Goal: Task Accomplishment & Management: Use online tool/utility

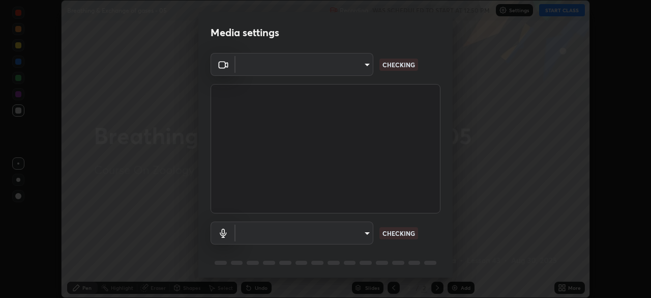
scroll to position [36, 0]
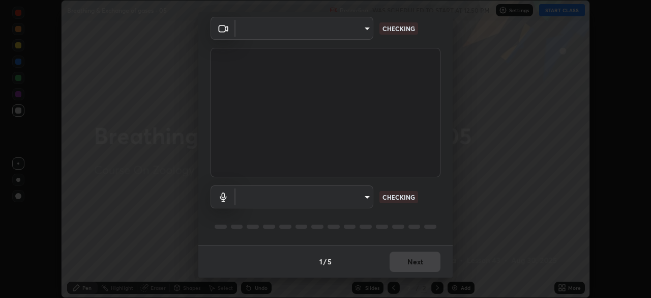
type input "8e51ced37930e971e34d94304a72bdf124377ca82fa83f25b6b4e34e328f1921"
type input "default"
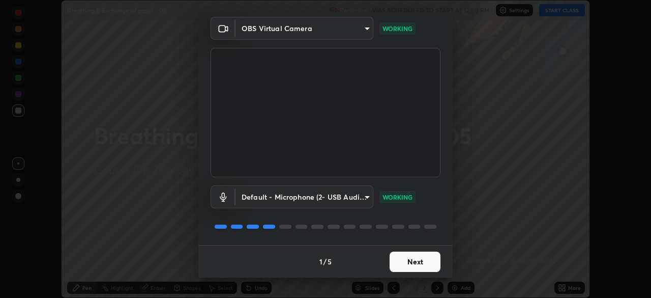
click at [420, 265] on button "Next" at bounding box center [415, 261] width 51 height 20
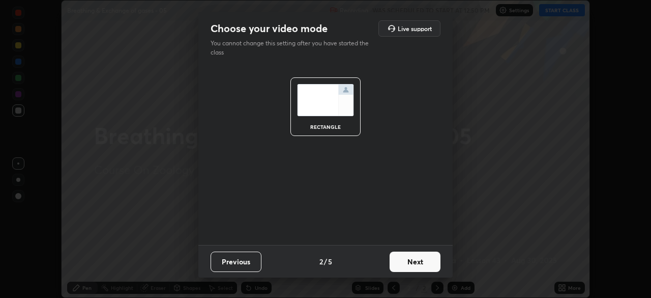
scroll to position [0, 0]
click at [414, 259] on button "Next" at bounding box center [415, 261] width 51 height 20
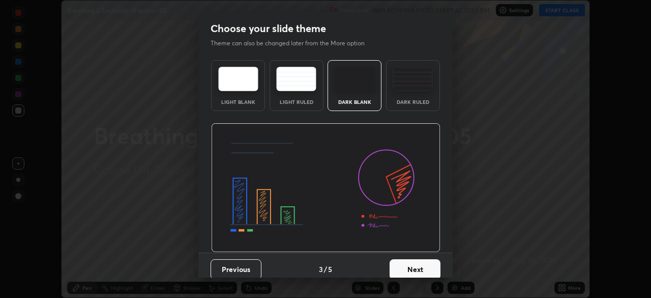
click at [407, 263] on button "Next" at bounding box center [415, 269] width 51 height 20
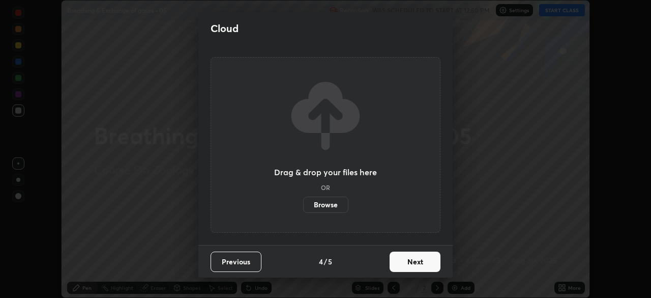
click at [340, 199] on label "Browse" at bounding box center [325, 204] width 45 height 16
click at [303, 199] on input "Browse" at bounding box center [303, 204] width 0 height 16
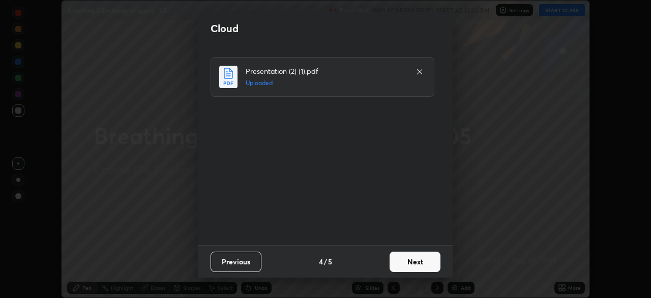
click at [409, 267] on button "Next" at bounding box center [415, 261] width 51 height 20
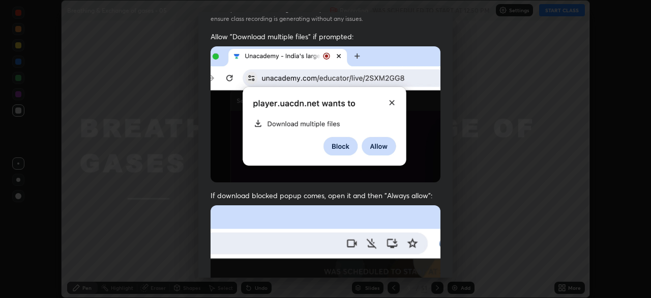
scroll to position [244, 0]
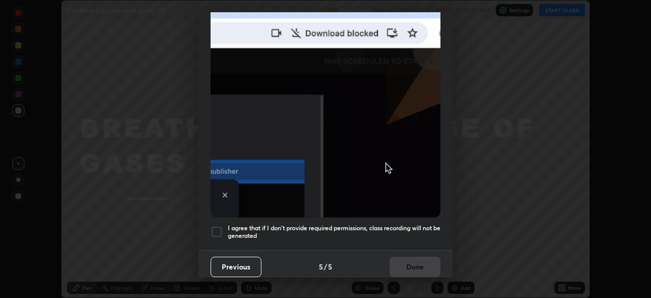
click at [216, 227] on div at bounding box center [217, 231] width 12 height 12
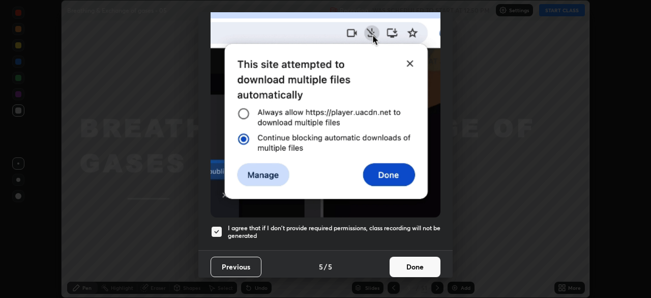
click at [403, 263] on button "Done" at bounding box center [415, 266] width 51 height 20
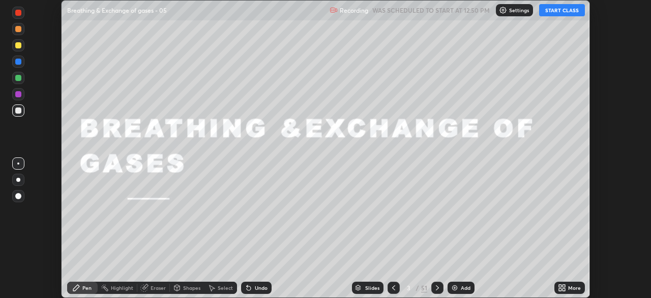
click at [554, 14] on button "START CLASS" at bounding box center [562, 10] width 46 height 12
click at [361, 288] on div "Slides" at bounding box center [368, 287] width 32 height 12
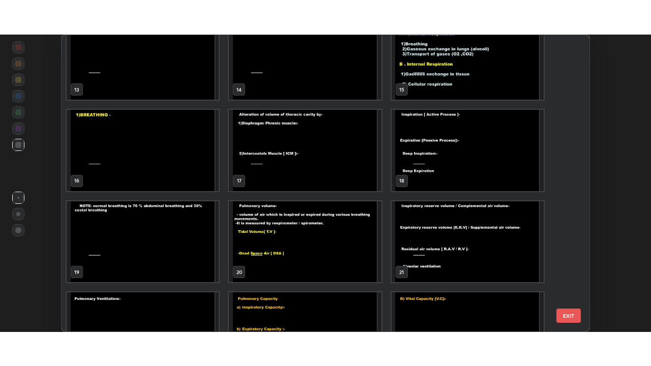
scroll to position [390, 0]
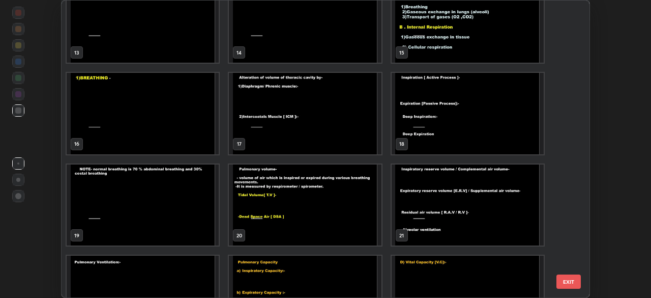
click at [427, 141] on img "grid" at bounding box center [468, 113] width 152 height 81
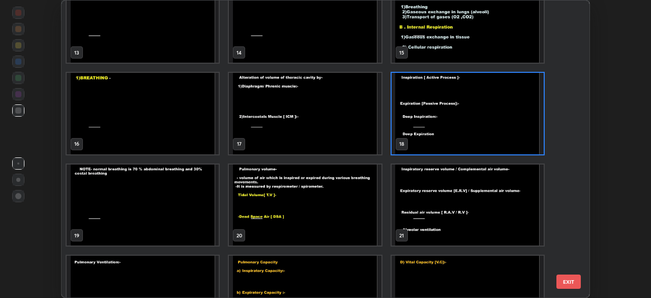
click at [428, 140] on img "grid" at bounding box center [468, 113] width 152 height 81
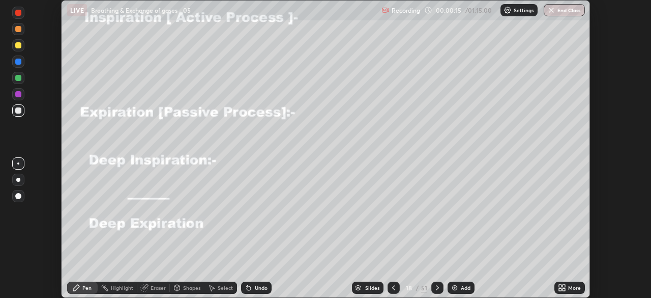
click at [559, 290] on icon at bounding box center [560, 289] width 3 height 3
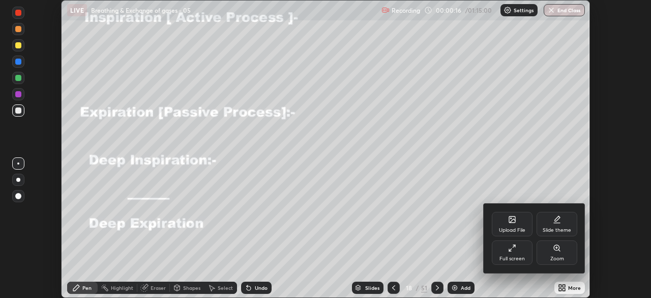
click at [507, 249] on div "Full screen" at bounding box center [512, 252] width 41 height 24
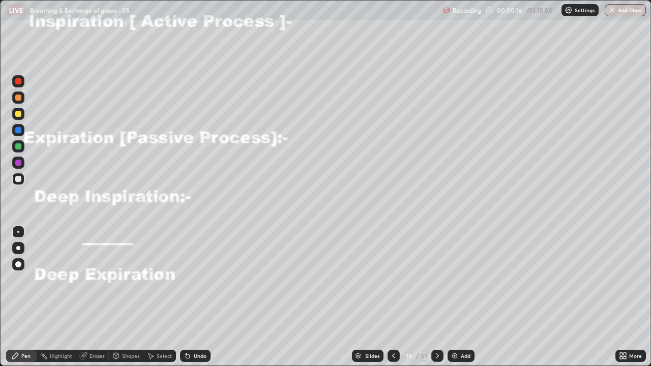
scroll to position [366, 651]
click at [18, 116] on div at bounding box center [18, 114] width 6 height 6
click at [193, 297] on div "Undo" at bounding box center [195, 356] width 31 height 12
click at [189, 297] on icon at bounding box center [188, 356] width 8 height 8
click at [16, 98] on div at bounding box center [18, 98] width 6 height 6
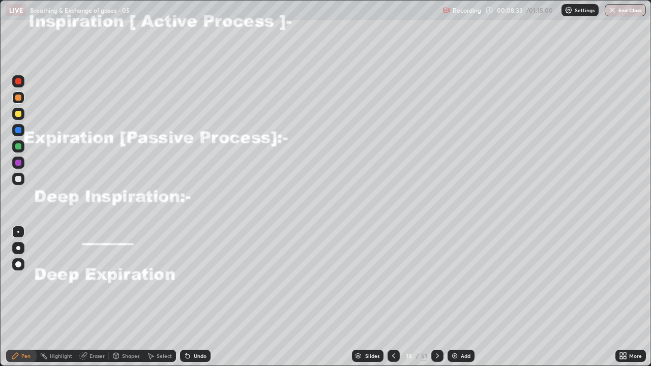
click at [19, 111] on div at bounding box center [18, 114] width 6 height 6
click at [194, 297] on div "Undo" at bounding box center [200, 356] width 13 height 5
click at [20, 163] on div at bounding box center [18, 163] width 6 height 6
click at [381, 297] on div "Slides" at bounding box center [368, 356] width 32 height 12
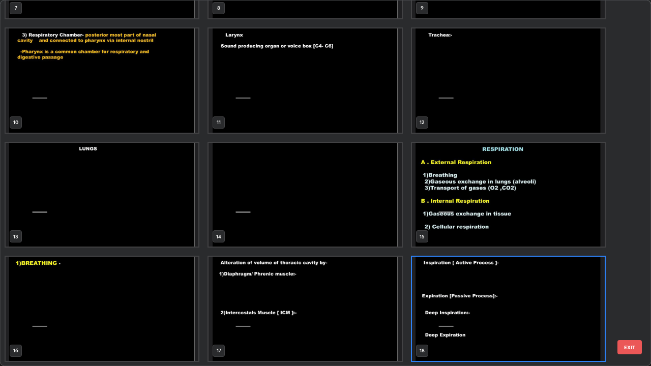
scroll to position [362, 645]
click at [231, 295] on img "grid" at bounding box center [305, 309] width 193 height 104
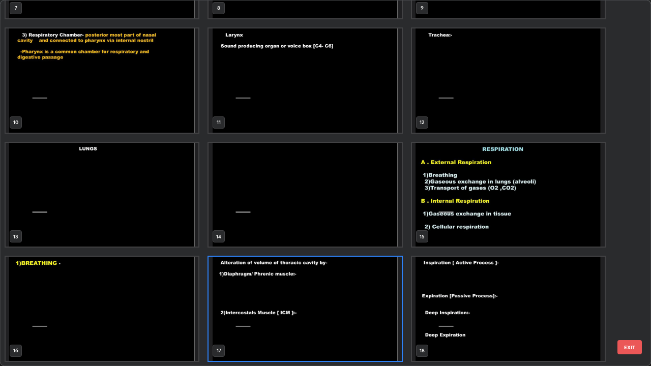
click at [240, 294] on img "grid" at bounding box center [305, 309] width 193 height 104
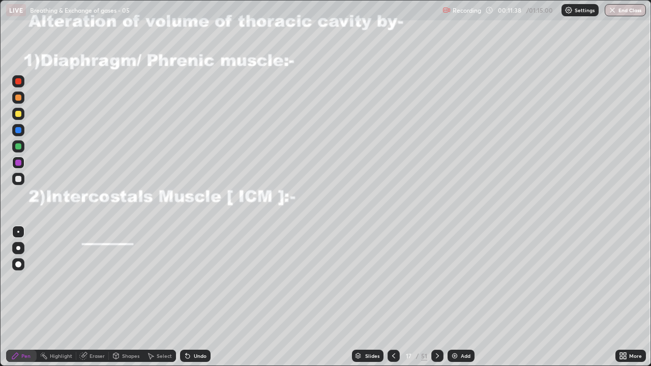
click at [435, 297] on icon at bounding box center [438, 356] width 8 height 8
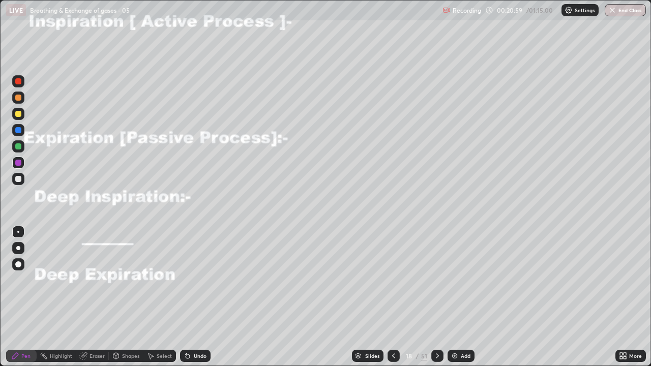
click at [435, 297] on icon at bounding box center [438, 356] width 8 height 8
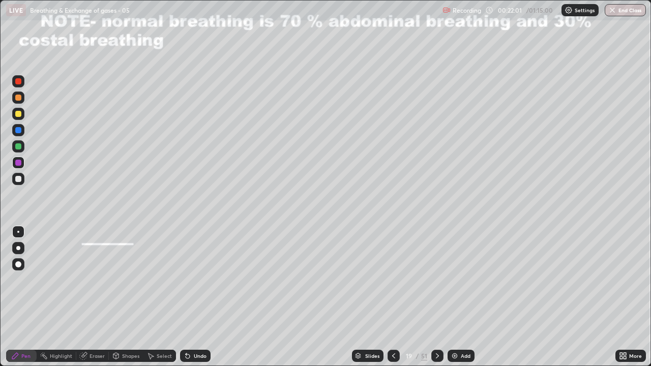
click at [19, 113] on div at bounding box center [18, 114] width 6 height 6
click at [17, 162] on div at bounding box center [18, 163] width 6 height 6
click at [436, 297] on icon at bounding box center [438, 356] width 8 height 8
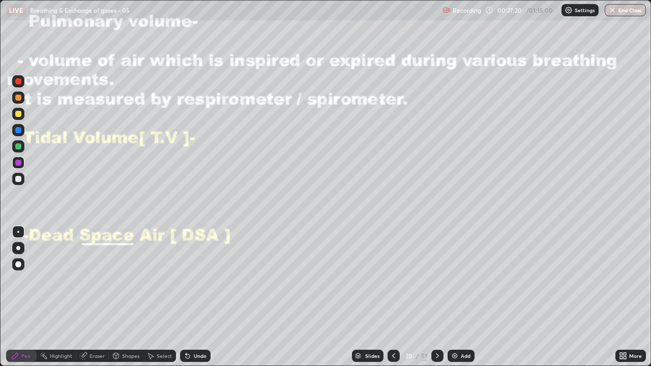
click at [19, 113] on div at bounding box center [18, 114] width 6 height 6
click at [19, 148] on div at bounding box center [18, 146] width 6 height 6
click at [194, 297] on div "Undo" at bounding box center [200, 356] width 13 height 5
click at [199, 297] on div "Undo" at bounding box center [200, 356] width 13 height 5
click at [17, 128] on div at bounding box center [18, 130] width 6 height 6
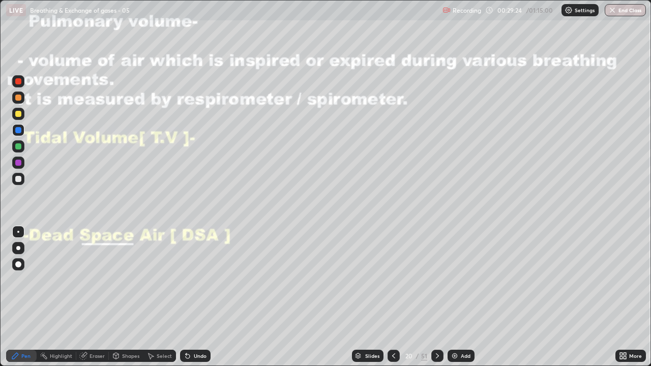
click at [200, 297] on div "Undo" at bounding box center [200, 356] width 13 height 5
click at [203, 297] on div "Undo" at bounding box center [195, 356] width 31 height 12
click at [16, 114] on div at bounding box center [18, 114] width 6 height 6
click at [17, 178] on div at bounding box center [18, 179] width 6 height 6
click at [19, 146] on div at bounding box center [18, 146] width 6 height 6
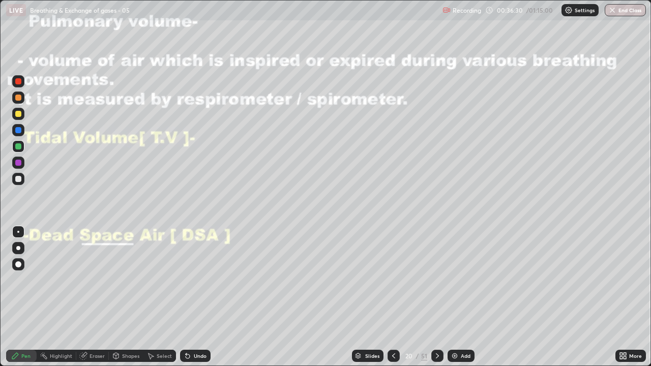
click at [20, 178] on div at bounding box center [18, 179] width 6 height 6
click at [16, 163] on div at bounding box center [18, 163] width 6 height 6
click at [437, 297] on icon at bounding box center [438, 356] width 8 height 8
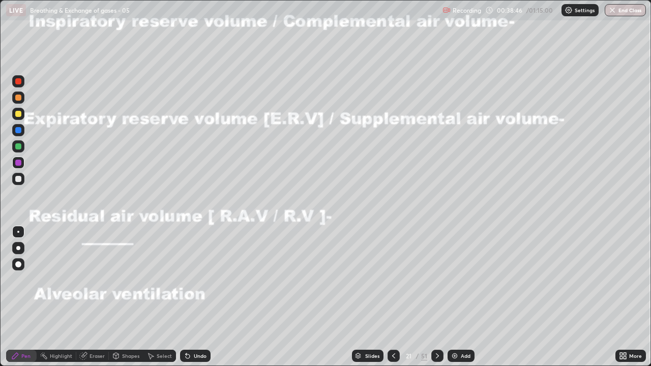
click at [17, 98] on div at bounding box center [18, 98] width 6 height 6
click at [189, 297] on icon at bounding box center [188, 356] width 8 height 8
click at [191, 297] on div "Undo" at bounding box center [195, 356] width 31 height 12
click at [189, 297] on icon at bounding box center [188, 356] width 8 height 8
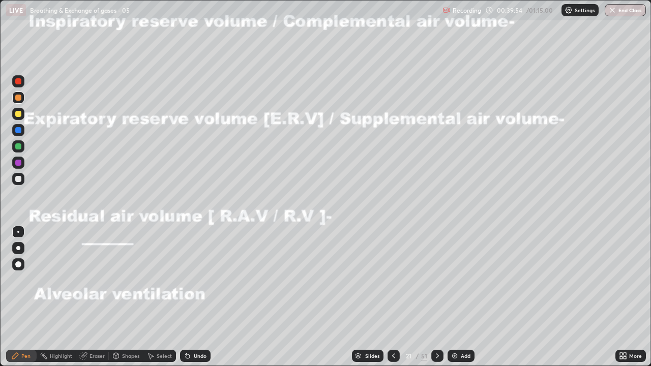
click at [18, 116] on div at bounding box center [18, 114] width 6 height 6
click at [23, 101] on div at bounding box center [18, 98] width 12 height 12
click at [19, 114] on div at bounding box center [18, 114] width 6 height 6
click at [18, 162] on div at bounding box center [18, 163] width 6 height 6
click at [17, 180] on div at bounding box center [18, 179] width 6 height 6
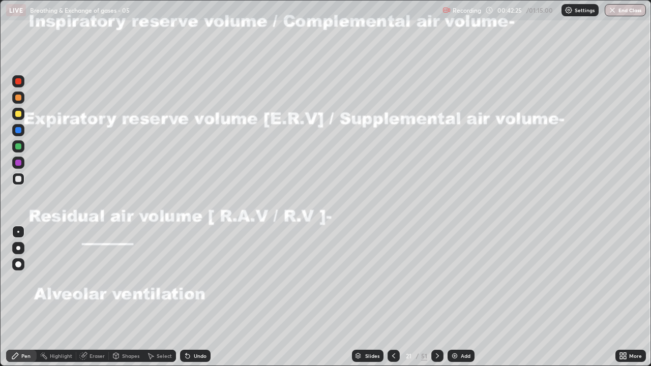
click at [20, 180] on div at bounding box center [18, 179] width 6 height 6
click at [17, 115] on div at bounding box center [18, 114] width 6 height 6
click at [19, 179] on div at bounding box center [18, 179] width 6 height 6
click at [19, 112] on div at bounding box center [18, 114] width 6 height 6
click at [17, 145] on div at bounding box center [18, 146] width 6 height 6
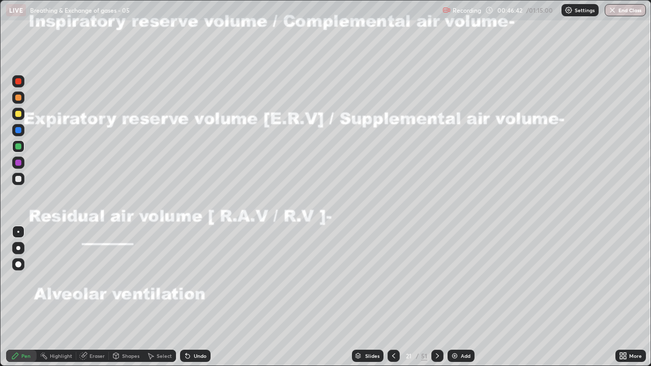
click at [17, 178] on div at bounding box center [18, 179] width 6 height 6
click at [19, 141] on div at bounding box center [18, 146] width 12 height 12
click at [437, 297] on icon at bounding box center [437, 356] width 3 height 5
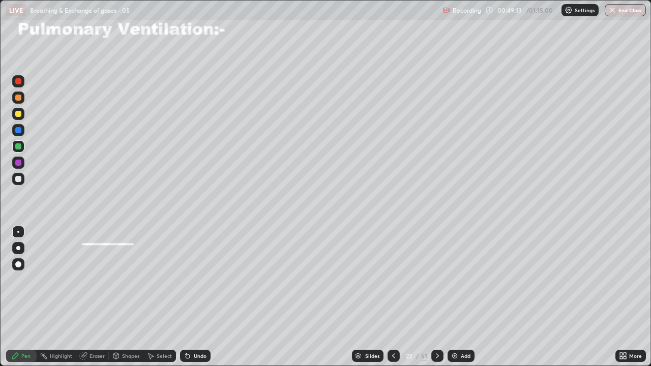
click at [388, 297] on div at bounding box center [394, 356] width 12 height 12
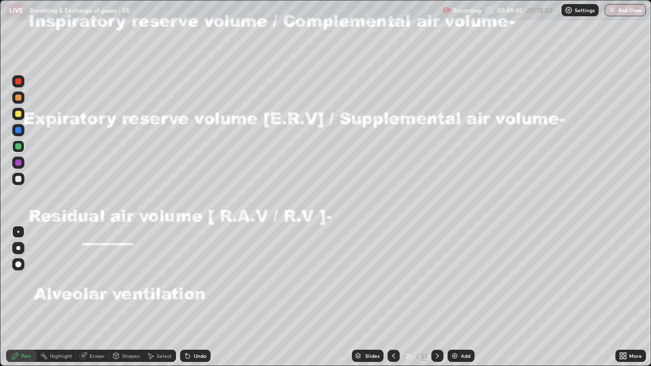
click at [17, 179] on div at bounding box center [18, 179] width 6 height 6
click at [17, 162] on div at bounding box center [18, 163] width 6 height 6
click at [16, 130] on div at bounding box center [18, 130] width 6 height 6
click at [17, 149] on div at bounding box center [18, 146] width 6 height 6
click at [432, 297] on div at bounding box center [438, 356] width 12 height 12
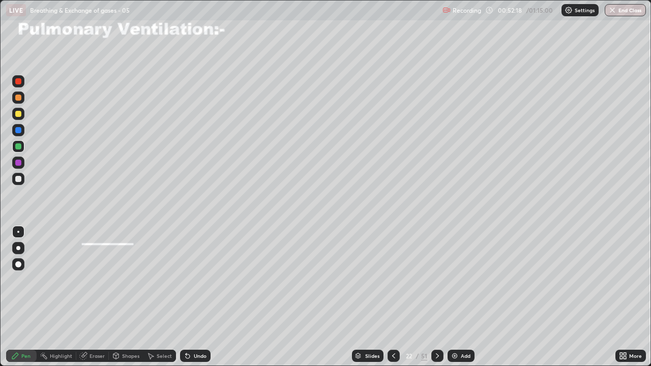
click at [18, 114] on div at bounding box center [18, 114] width 6 height 6
click at [201, 297] on div "Undo" at bounding box center [200, 356] width 13 height 5
click at [205, 297] on div "Undo" at bounding box center [195, 356] width 31 height 12
click at [21, 129] on div at bounding box center [18, 130] width 6 height 6
click at [19, 115] on div at bounding box center [18, 114] width 6 height 6
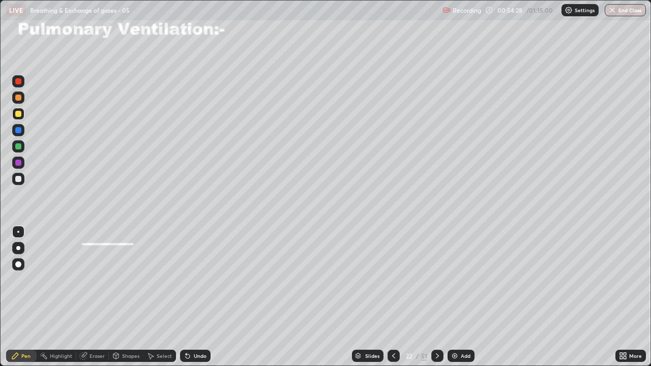
click at [435, 297] on icon at bounding box center [438, 356] width 8 height 8
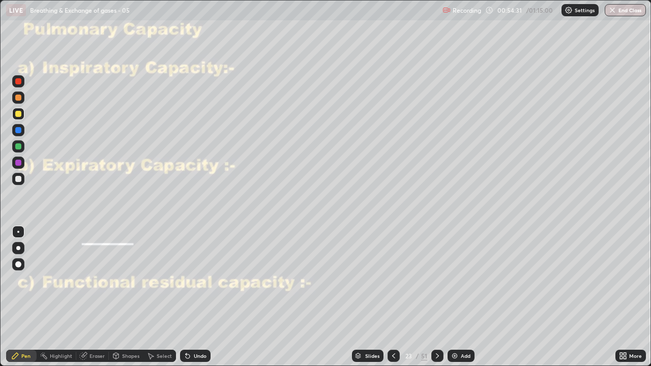
click at [17, 112] on div at bounding box center [18, 114] width 6 height 6
click at [19, 146] on div at bounding box center [18, 146] width 6 height 6
click at [18, 116] on div at bounding box center [18, 114] width 6 height 6
click at [19, 145] on div at bounding box center [18, 146] width 6 height 6
click at [25, 297] on div at bounding box center [18, 285] width 16 height 122
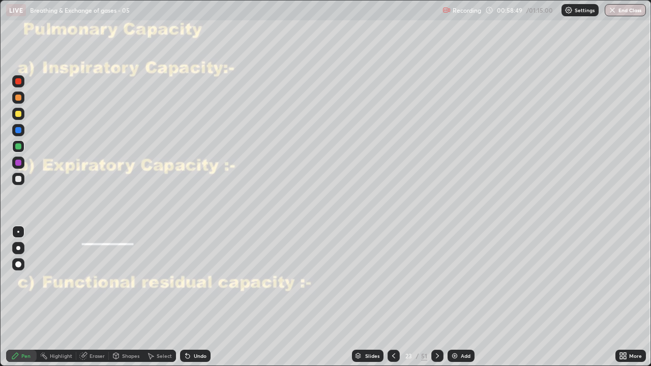
click at [18, 178] on div at bounding box center [18, 179] width 6 height 6
click at [17, 146] on div at bounding box center [18, 146] width 6 height 6
click at [16, 181] on div at bounding box center [18, 179] width 6 height 6
click at [18, 145] on div at bounding box center [18, 146] width 6 height 6
click at [18, 147] on div at bounding box center [18, 146] width 6 height 6
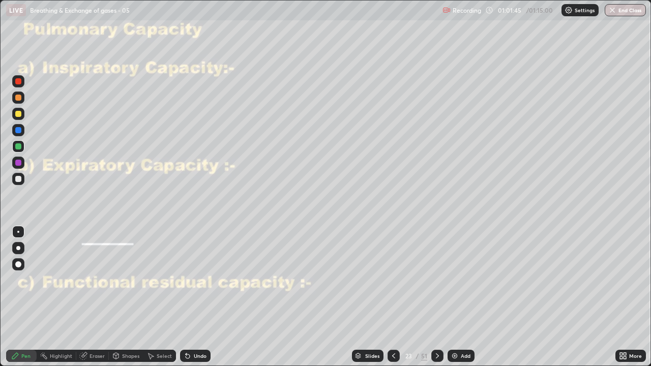
click at [195, 297] on div "Undo" at bounding box center [200, 356] width 13 height 5
click at [21, 175] on div at bounding box center [18, 179] width 12 height 12
click at [17, 162] on div at bounding box center [18, 163] width 6 height 6
click at [85, 297] on icon at bounding box center [84, 355] width 6 height 5
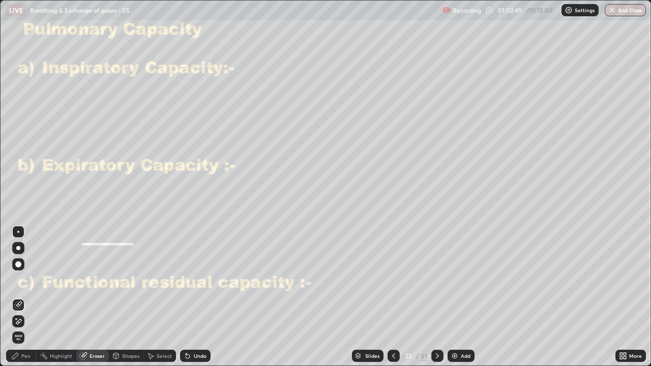
click at [19, 297] on icon at bounding box center [15, 356] width 8 height 8
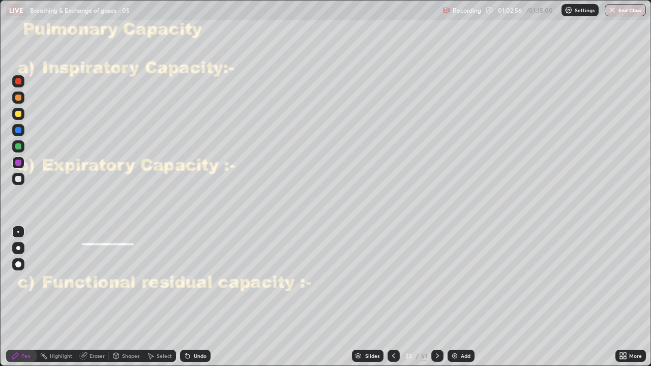
click at [198, 297] on div "Undo" at bounding box center [200, 356] width 13 height 5
click at [437, 297] on icon at bounding box center [438, 356] width 8 height 8
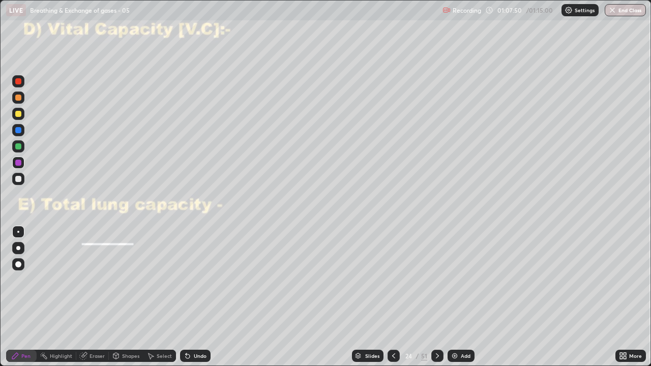
click at [19, 115] on div at bounding box center [18, 114] width 6 height 6
click at [23, 146] on div at bounding box center [18, 146] width 12 height 12
click at [17, 144] on div at bounding box center [18, 146] width 6 height 6
click at [17, 179] on div at bounding box center [18, 179] width 6 height 6
click at [17, 178] on div at bounding box center [18, 179] width 6 height 6
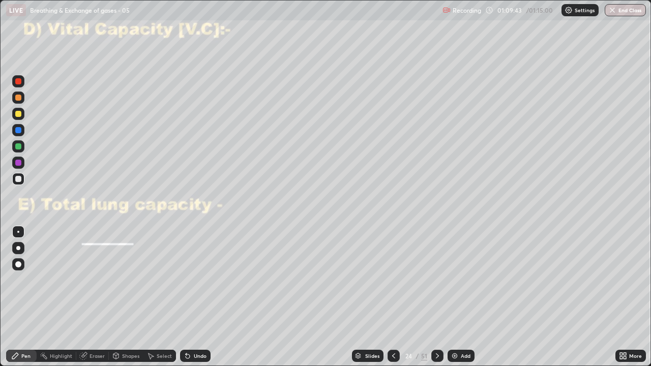
click at [18, 162] on div at bounding box center [18, 163] width 6 height 6
click at [196, 297] on div "Undo" at bounding box center [200, 356] width 13 height 5
click at [198, 297] on div "Undo" at bounding box center [195, 356] width 31 height 12
click at [20, 177] on div at bounding box center [18, 179] width 6 height 6
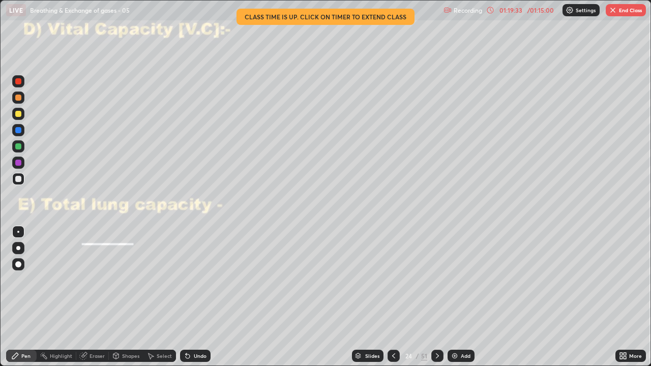
click at [624, 13] on button "End Class" at bounding box center [626, 10] width 40 height 12
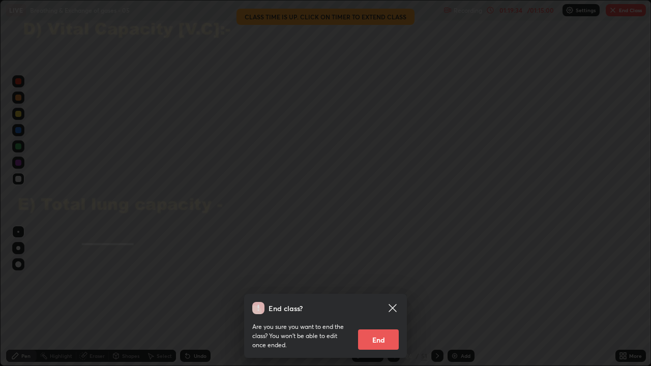
click at [383, 297] on button "End" at bounding box center [378, 340] width 41 height 20
